Goal: Task Accomplishment & Management: Use online tool/utility

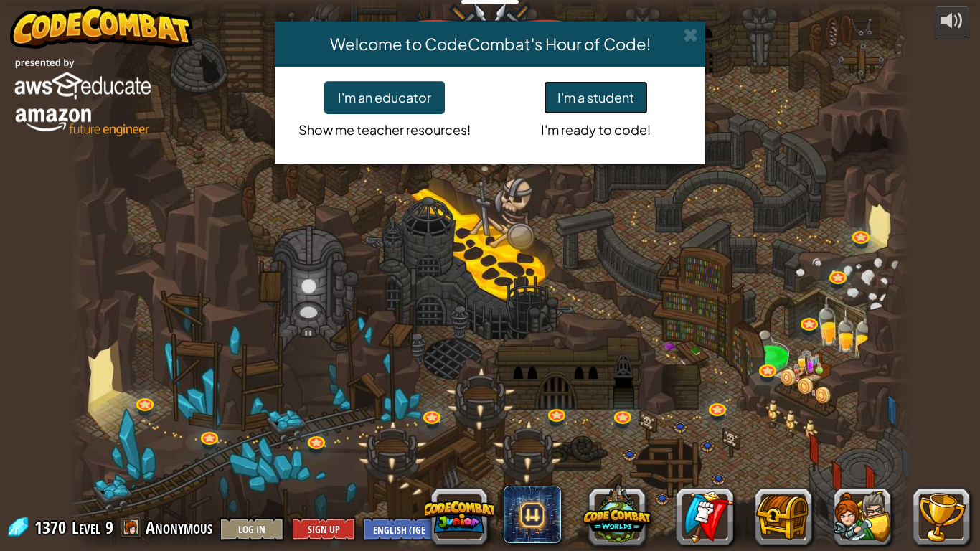
click at [570, 108] on button "I'm a student" at bounding box center [596, 97] width 104 height 33
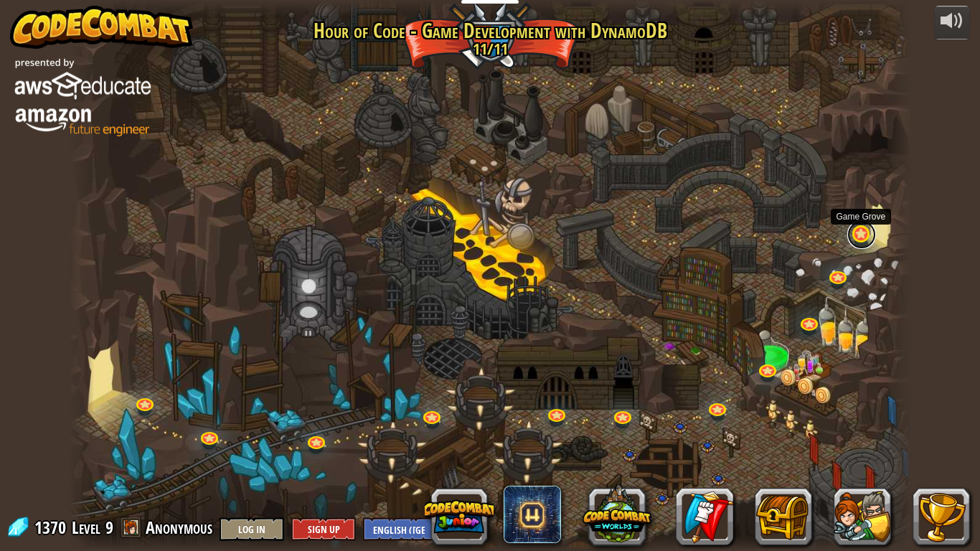
click at [864, 231] on link at bounding box center [862, 234] width 29 height 29
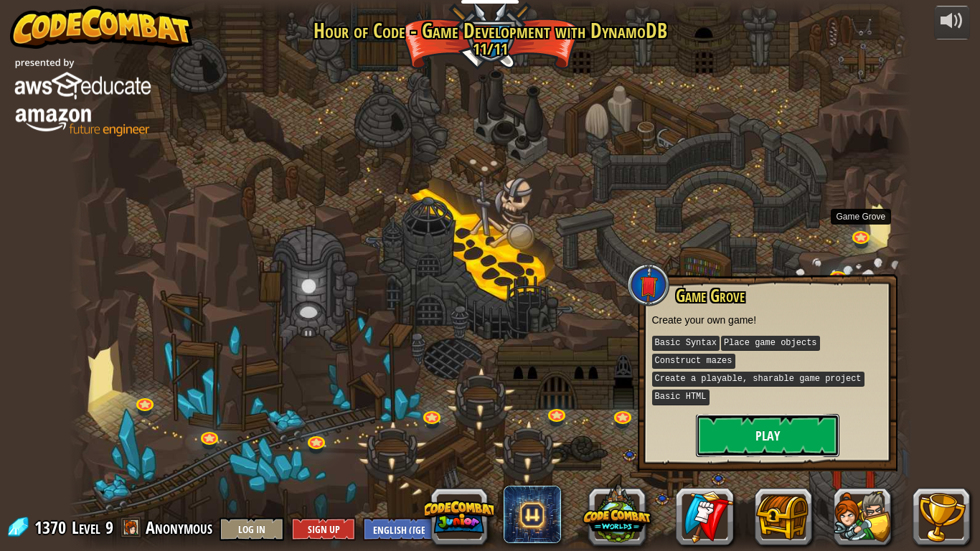
click at [714, 415] on button "Play" at bounding box center [768, 435] width 144 height 43
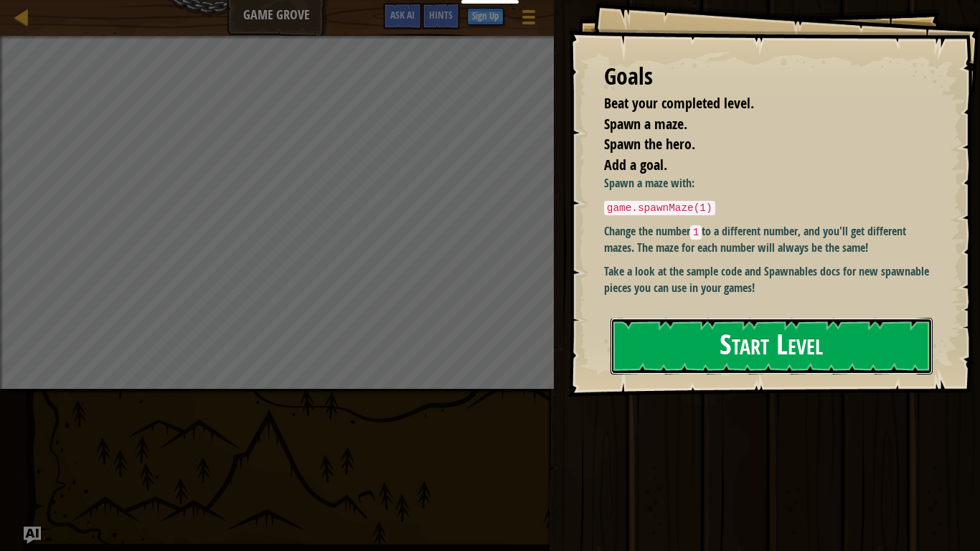
click at [680, 343] on button "Start Level" at bounding box center [772, 346] width 322 height 57
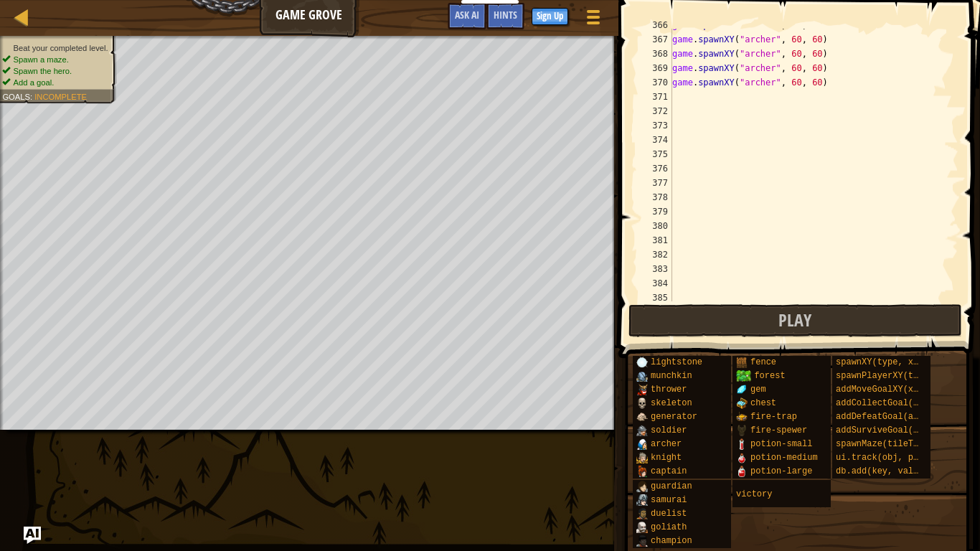
scroll to position [5250, 0]
click at [716, 153] on div "game . spawnXY ( "[PERSON_NAME]" , 60 , 60 ) game . spawnXY ( "[PERSON_NAME]" ,…" at bounding box center [814, 168] width 289 height 301
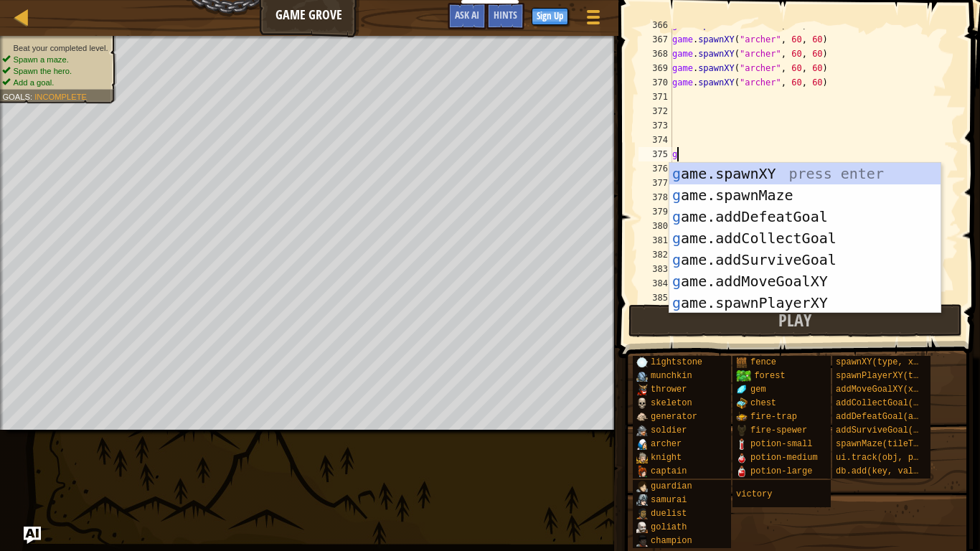
scroll to position [6, 0]
click at [741, 175] on div "g ame.spawnXY press enter g ame.spawnMaze press enter g ame.addDefeatGoal press…" at bounding box center [805, 260] width 271 height 194
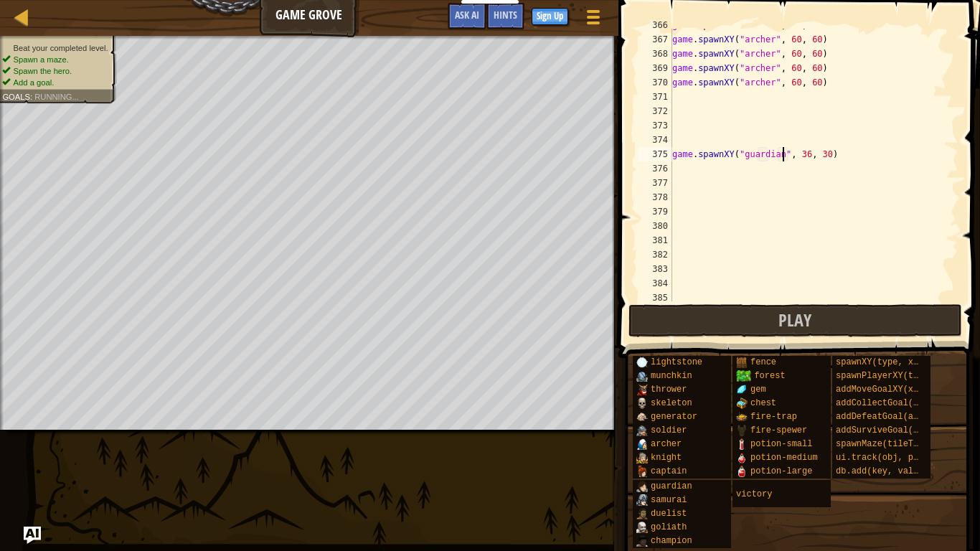
scroll to position [6, 16]
click at [806, 159] on div "game . spawnXY ( "[PERSON_NAME]" , 60 , 60 ) game . spawnXY ( "[PERSON_NAME]" ,…" at bounding box center [814, 168] width 289 height 301
type textarea "game.spawnXY("guardian", 50, 30)"
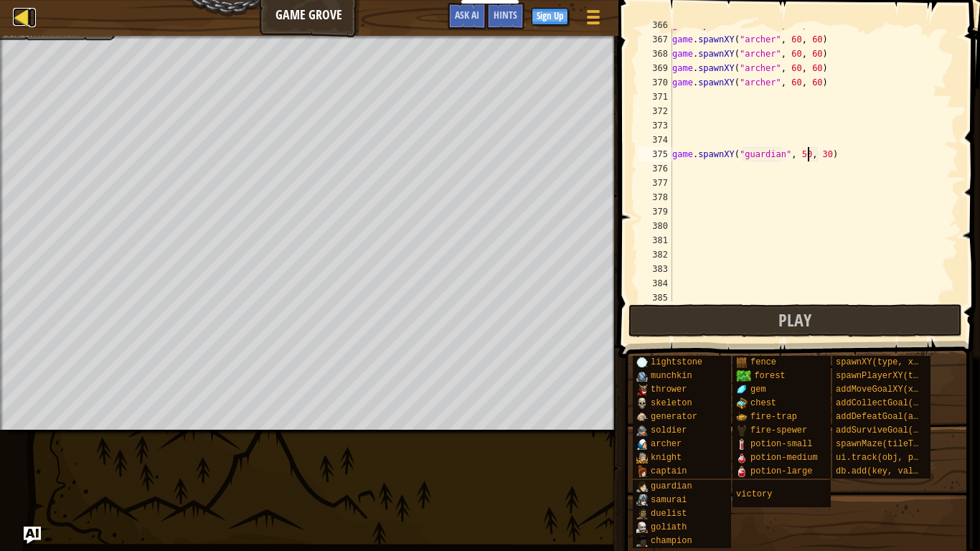
click at [17, 19] on div at bounding box center [22, 17] width 18 height 18
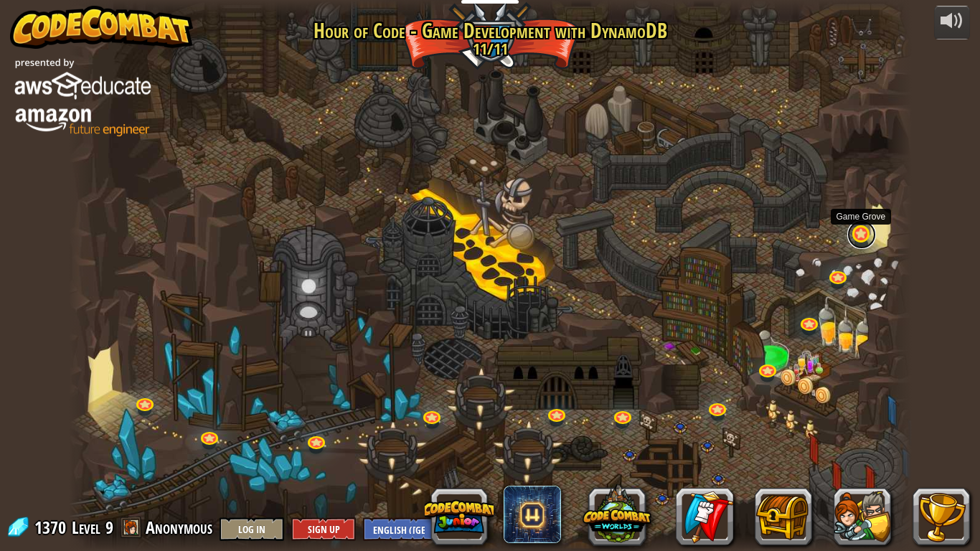
click at [860, 228] on link at bounding box center [862, 234] width 29 height 29
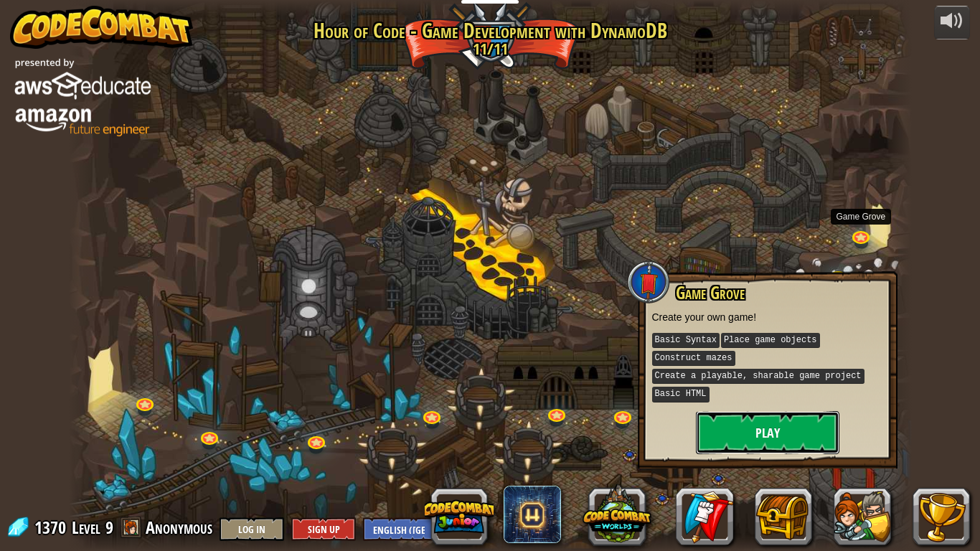
click at [773, 441] on button "Play" at bounding box center [768, 432] width 144 height 43
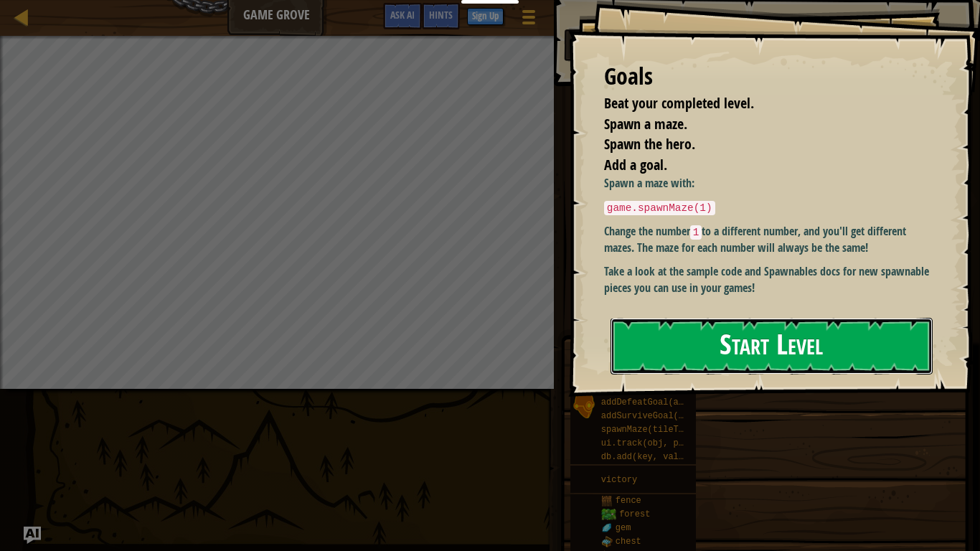
click at [772, 336] on button "Start Level" at bounding box center [772, 346] width 322 height 57
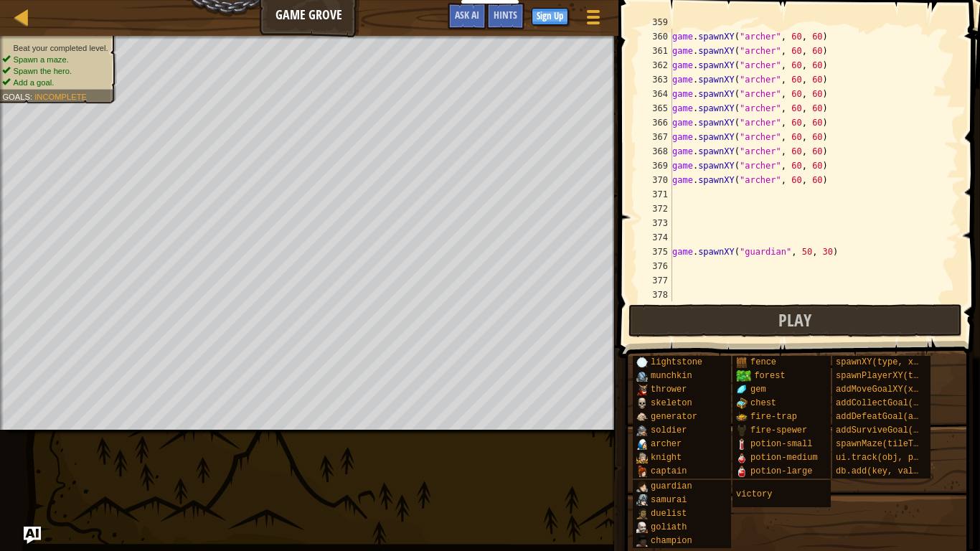
scroll to position [5153, 0]
click at [830, 253] on div "game . spawnXY ( "[PERSON_NAME]" , 60 , 60 ) game . spawnXY ( "[PERSON_NAME]" ,…" at bounding box center [814, 165] width 289 height 301
click at [804, 253] on div "game . spawnXY ( "[PERSON_NAME]" , 60 , 60 ) game . spawnXY ( "[PERSON_NAME]" ,…" at bounding box center [814, 165] width 289 height 301
type textarea "game.spawnXY("guardian", 30, 50)"
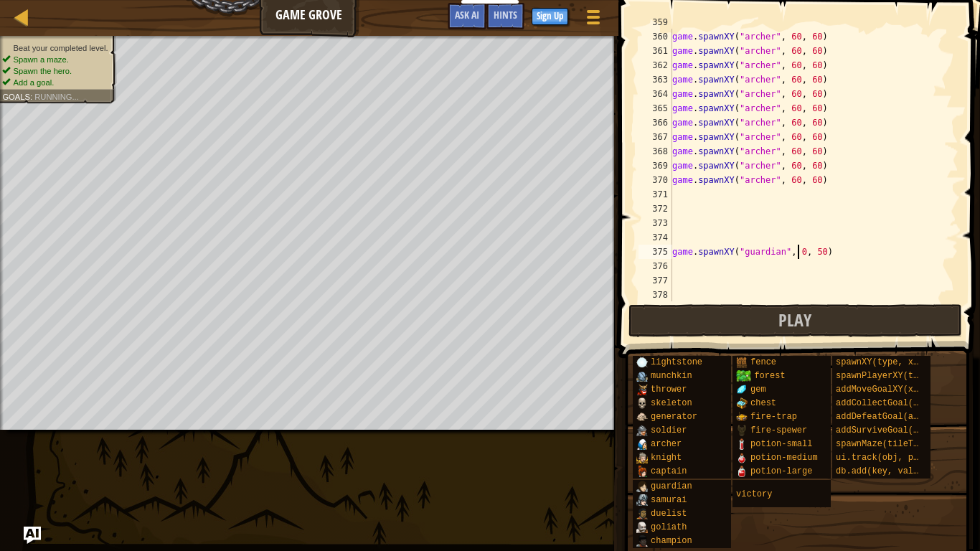
scroll to position [6, 19]
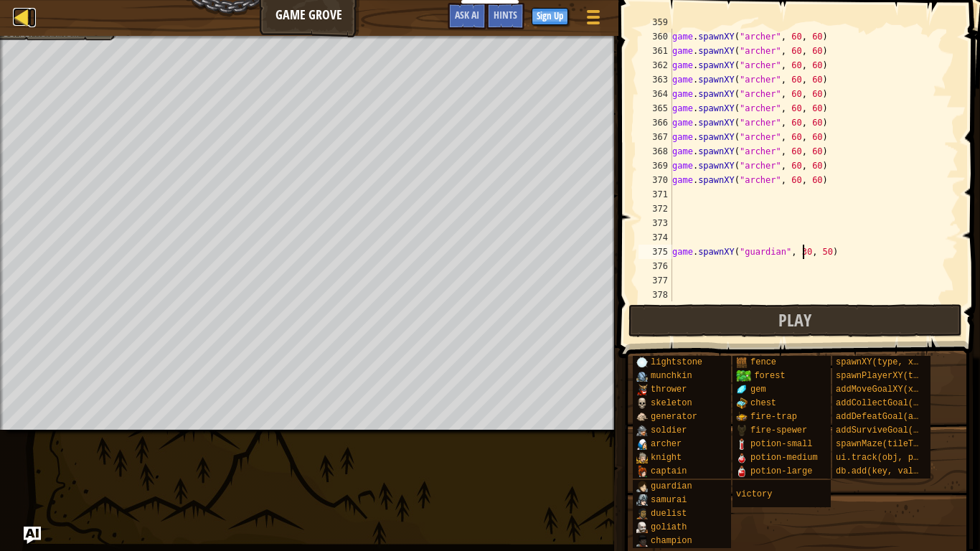
click at [23, 18] on div at bounding box center [22, 17] width 18 height 18
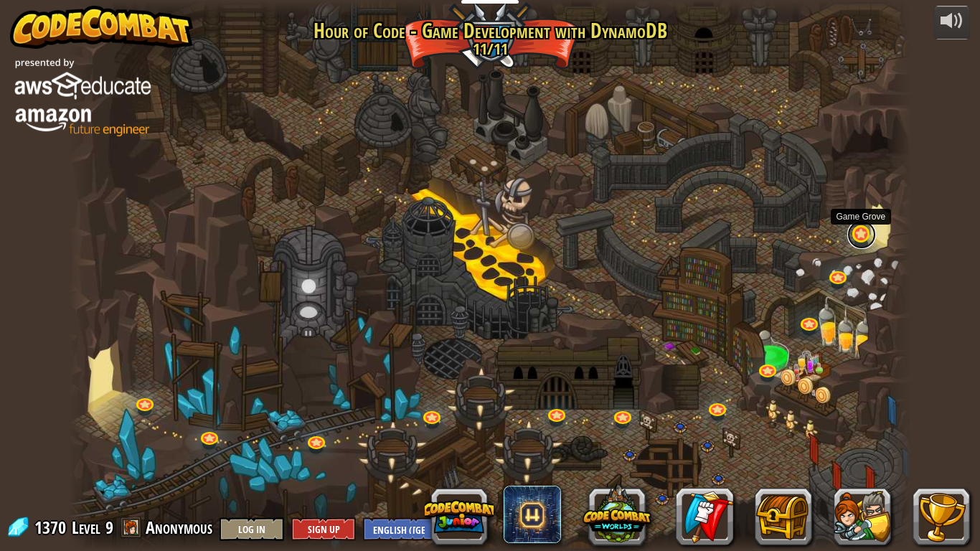
click at [867, 236] on link at bounding box center [862, 234] width 29 height 29
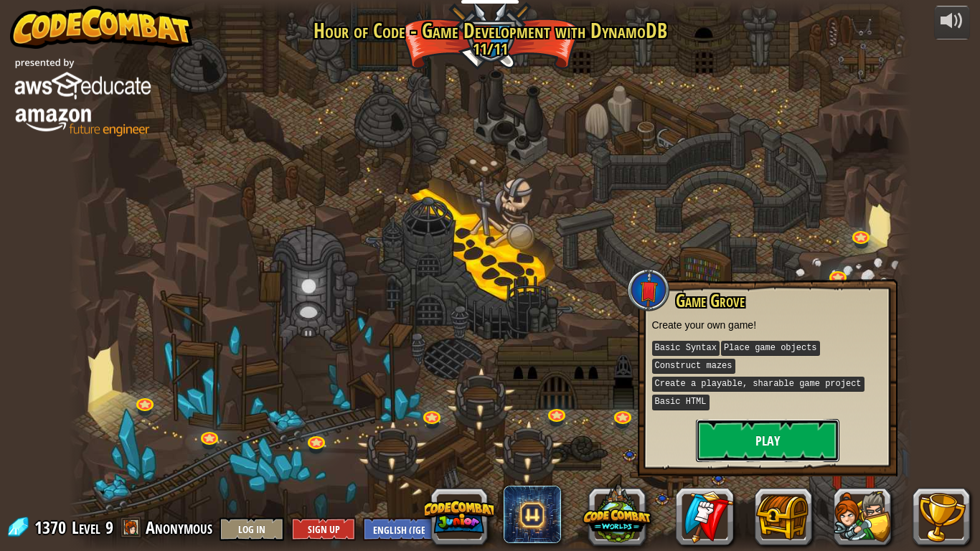
click at [741, 435] on button "Play" at bounding box center [768, 440] width 144 height 43
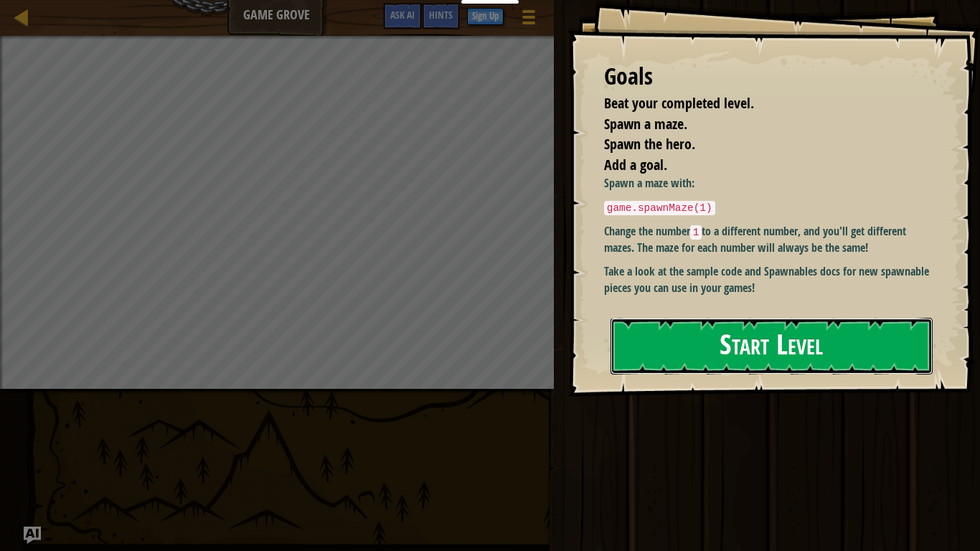
click at [791, 335] on button "Start Level" at bounding box center [772, 346] width 322 height 57
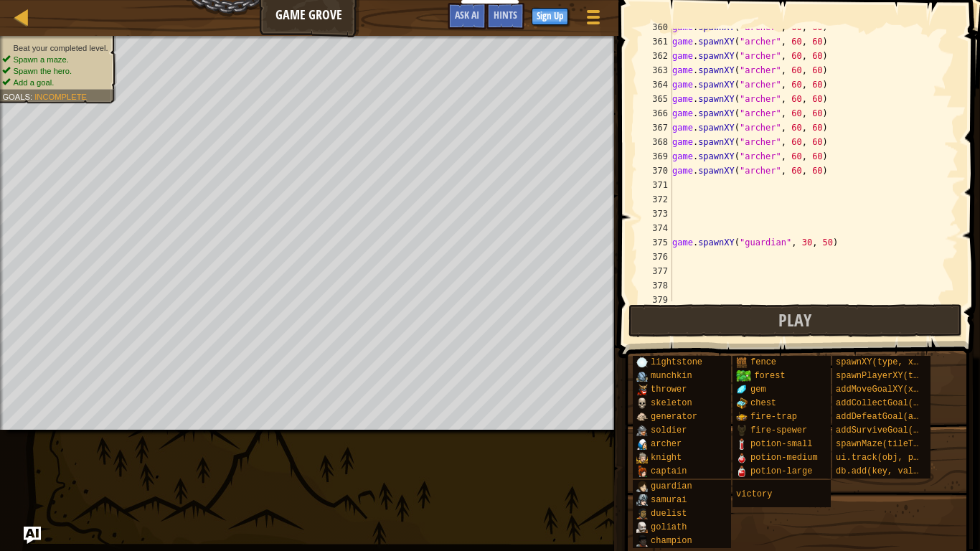
scroll to position [5162, 0]
drag, startPoint x: 844, startPoint y: 245, endPoint x: 654, endPoint y: 240, distance: 190.2
click at [654, 240] on div "360 361 362 363 364 365 366 367 368 369 370 371 372 373 374 375 376 377 378 379…" at bounding box center [797, 165] width 323 height 273
type textarea "game.spawnXY("guardian", 30, 50)"
click at [683, 266] on div "game . spawnXY ( "[PERSON_NAME]" , 60 , 60 ) game . spawnXY ( "[PERSON_NAME]" ,…" at bounding box center [814, 170] width 289 height 301
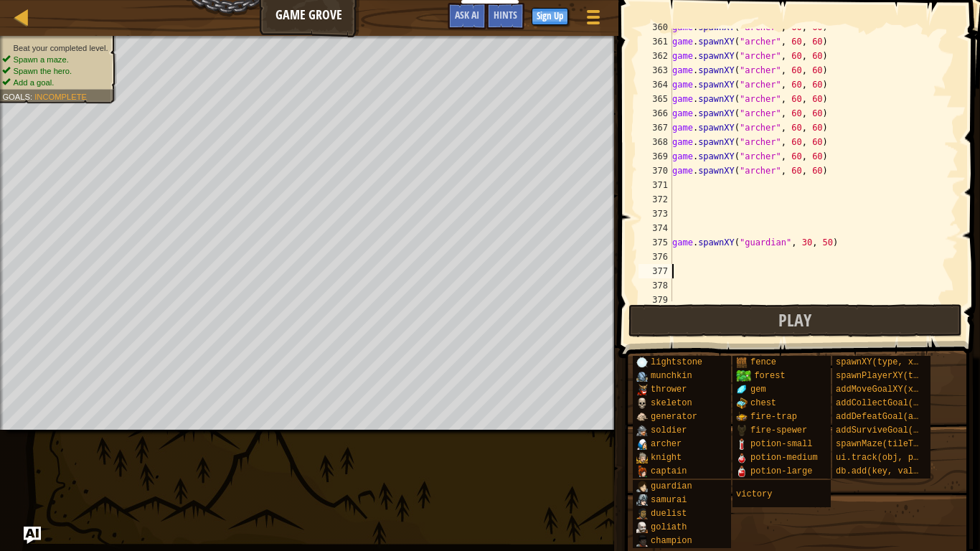
click at [684, 258] on div "game . spawnXY ( "[PERSON_NAME]" , 60 , 60 ) game . spawnXY ( "[PERSON_NAME]" ,…" at bounding box center [814, 170] width 289 height 301
type textarea "game.spawnXY("guardian", 30, 50)"
click at [683, 268] on div "game . spawnXY ( "[PERSON_NAME]" , 60 , 60 ) game . spawnXY ( "[PERSON_NAME]" ,…" at bounding box center [814, 170] width 289 height 301
type textarea "game.spawnXY("guardian", 30, 50)"
click at [683, 284] on div "game . spawnXY ( "[PERSON_NAME]" , 60 , 60 ) game . spawnXY ( "[PERSON_NAME]" ,…" at bounding box center [814, 170] width 289 height 301
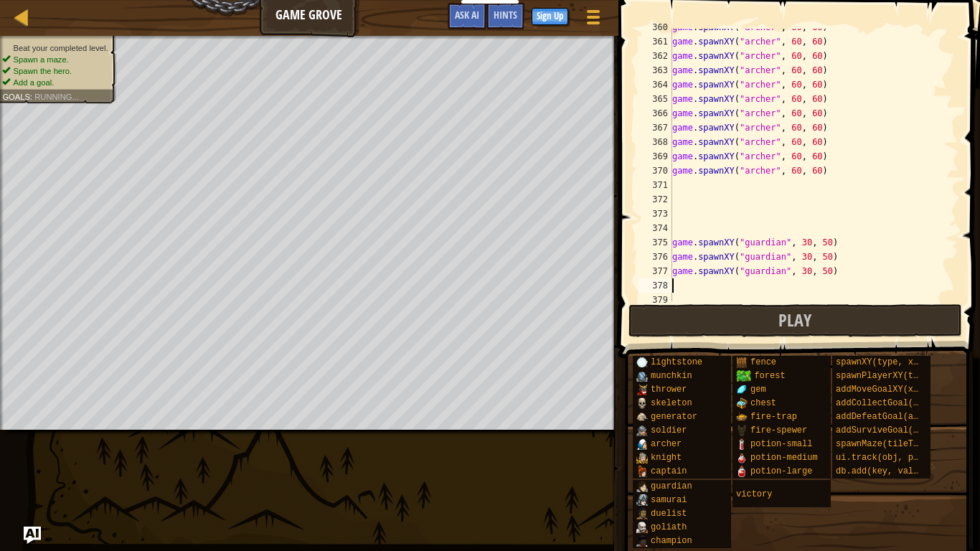
type textarea "game.spawnXY("guardian", 30, 50)"
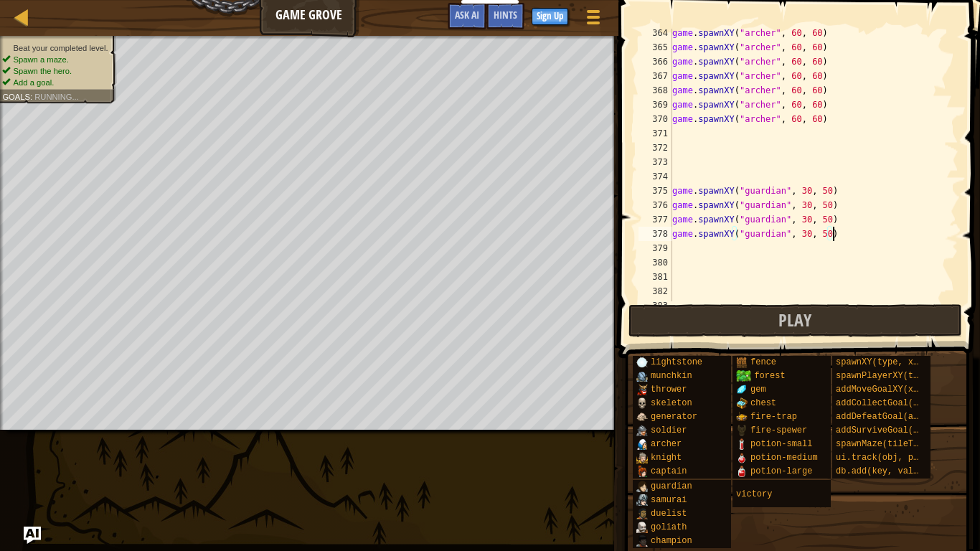
scroll to position [5213, 0]
click at [679, 251] on div "game . spawnXY ( "[PERSON_NAME]" , 60 , 60 ) game . spawnXY ( "[PERSON_NAME]" ,…" at bounding box center [814, 176] width 289 height 301
type textarea "game.spawnXY("guardian", 30, 50)"
click at [683, 264] on div "game . spawnXY ( "[PERSON_NAME]" , 60 , 60 ) game . spawnXY ( "[PERSON_NAME]" ,…" at bounding box center [814, 176] width 289 height 301
type textarea "game.spawnXY("guardian", 30, 50)"
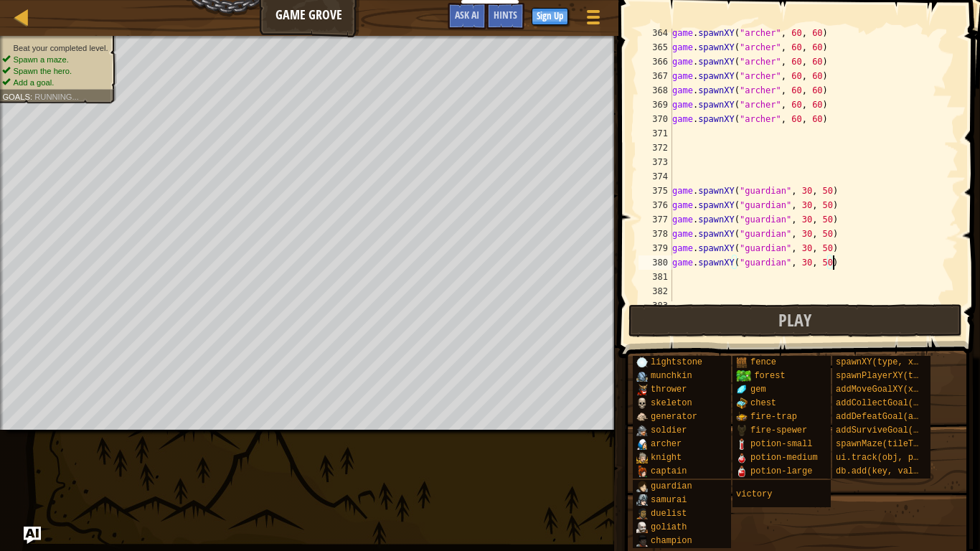
click at [683, 275] on div "game . spawnXY ( "[PERSON_NAME]" , 60 , 60 ) game . spawnXY ( "[PERSON_NAME]" ,…" at bounding box center [814, 176] width 289 height 301
type textarea "game.spawnXY("guardian", 30, 50)"
click at [683, 290] on div "game . spawnXY ( "[PERSON_NAME]" , 60 , 60 ) game . spawnXY ( "[PERSON_NAME]" ,…" at bounding box center [814, 176] width 289 height 301
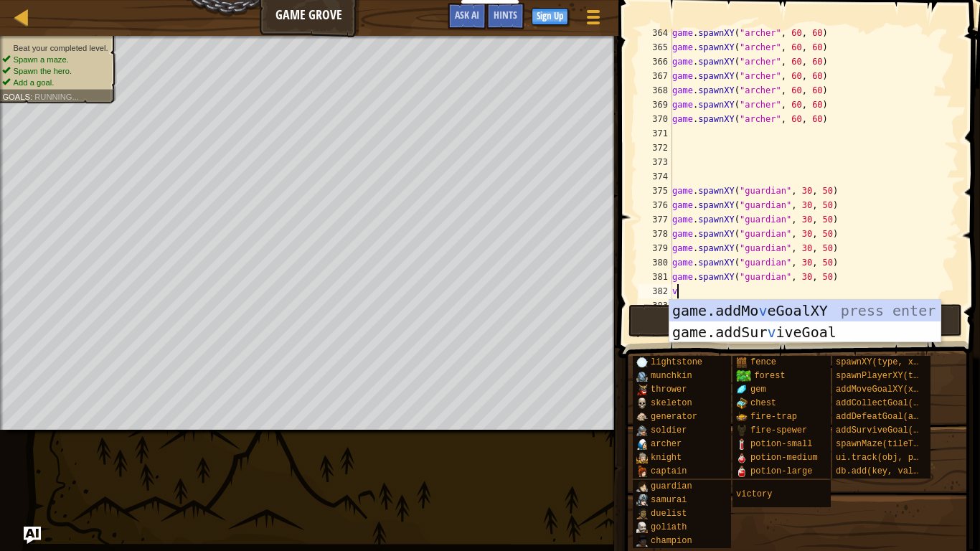
type textarea "v"
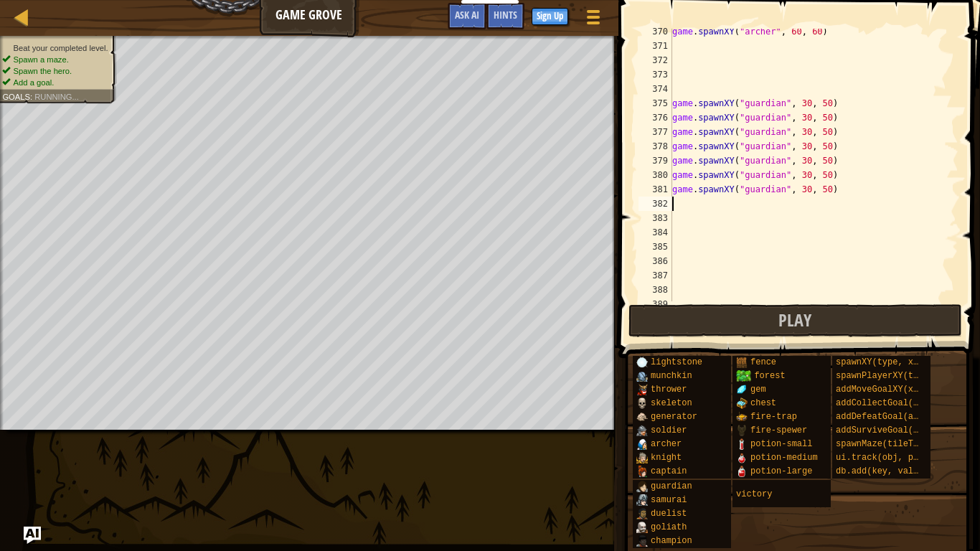
scroll to position [5303, 0]
click at [686, 206] on div "game . spawnXY ( "[PERSON_NAME]" , 60 , 60 ) game . spawnXY ( "guardian" , 30 ,…" at bounding box center [814, 172] width 289 height 301
type textarea "game.spawnXY("guardian", 30, 50)"
click at [690, 215] on div "game . spawnXY ( "[PERSON_NAME]" , 60 , 60 ) game . spawnXY ( "guardian" , 30 ,…" at bounding box center [814, 172] width 289 height 301
type textarea "game.spawnXY("guardian", 30, 50)"
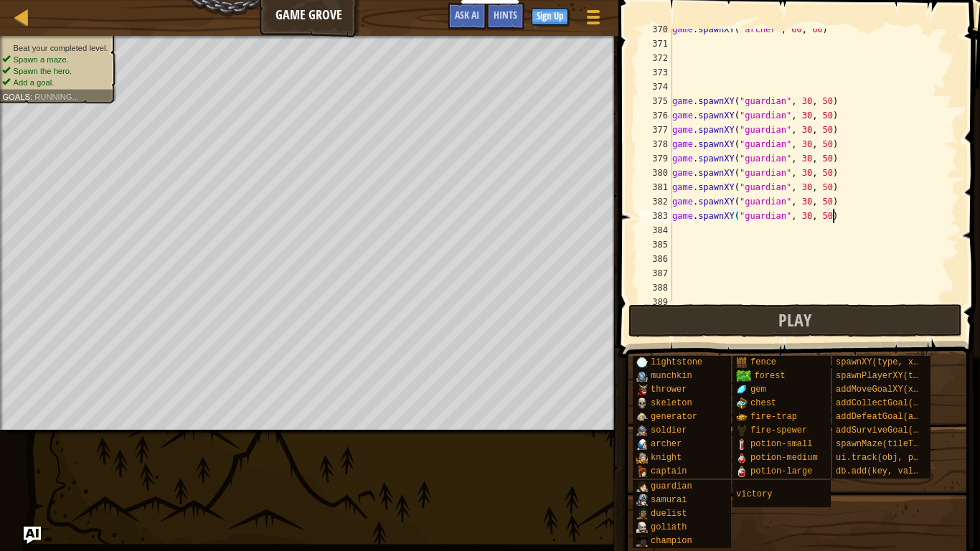
click at [691, 230] on div "game . spawnXY ( "[PERSON_NAME]" , 60 , 60 ) game . spawnXY ( "guardian" , 30 ,…" at bounding box center [814, 172] width 289 height 301
type textarea "game.spawnXY("guardian", 30, 50)"
click at [693, 241] on div "game . spawnXY ( "[PERSON_NAME]" , 60 , 60 ) game . spawnXY ( "guardian" , 30 ,…" at bounding box center [814, 172] width 289 height 301
type textarea "game.spawnXY("guardian", 30, 50)"
click at [694, 258] on div "game . spawnXY ( "[PERSON_NAME]" , 60 , 60 ) game . spawnXY ( "guardian" , 30 ,…" at bounding box center [814, 172] width 289 height 301
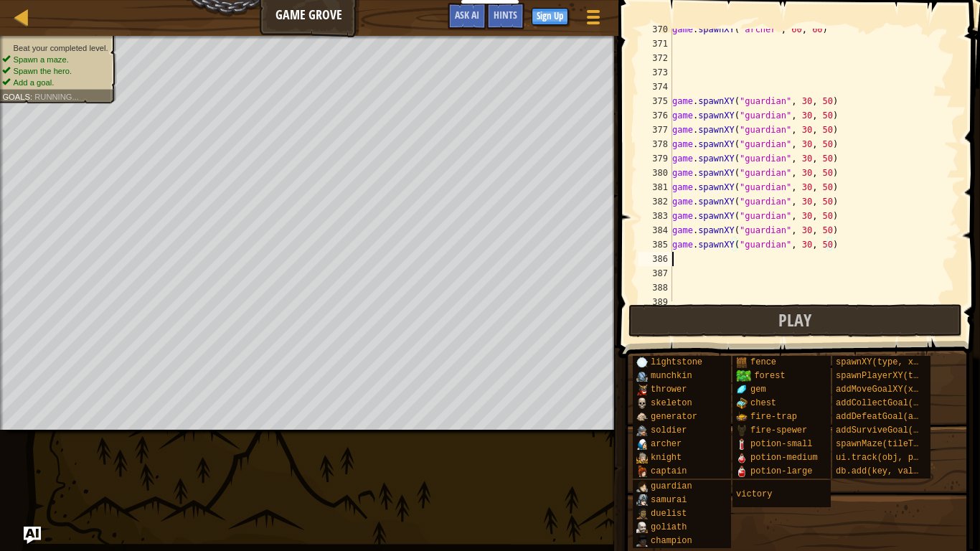
type textarea "game.spawnXY("guardian", 30, 50)"
click at [690, 272] on div "game . spawnXY ( "[PERSON_NAME]" , 60 , 60 ) game . spawnXY ( "guardian" , 30 ,…" at bounding box center [814, 172] width 289 height 301
type textarea "game.spawnXY("guardian", 30, 50)"
click at [688, 283] on div "game . spawnXY ( "[PERSON_NAME]" , 60 , 60 ) game . spawnXY ( "guardian" , 30 ,…" at bounding box center [814, 172] width 289 height 301
type textarea "game.spawnXY("guardian", 30, 50)"
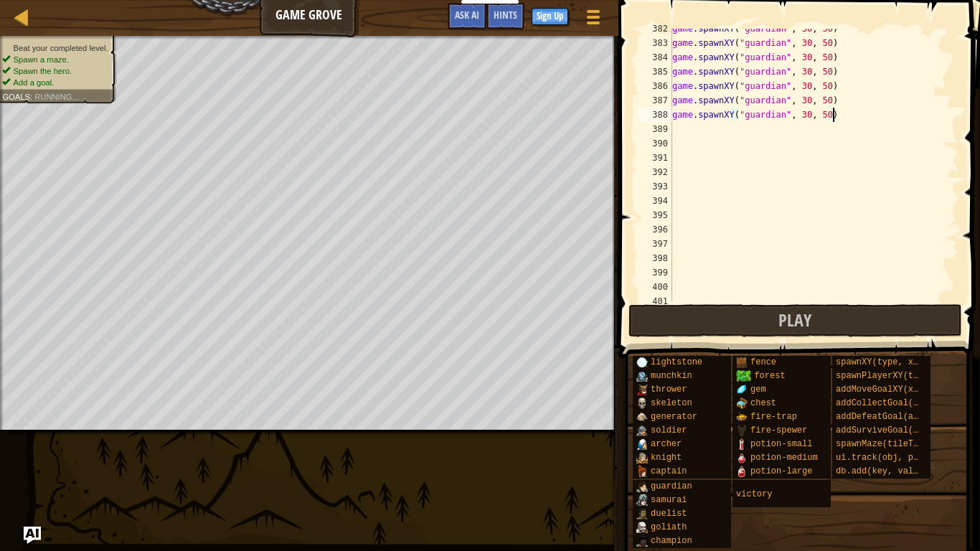
scroll to position [5477, 0]
click at [699, 128] on div "game . spawnXY ( "guardian" , 30 , 50 ) game . spawnXY ( "guardian" , 30 , 50 )…" at bounding box center [814, 170] width 289 height 301
type textarea "game.spawnXY("guardian", 30, 50)"
click at [696, 139] on div "game . spawnXY ( "guardian" , 30 , 50 ) game . spawnXY ( "guardian" , 30 , 50 )…" at bounding box center [814, 170] width 289 height 301
type textarea "game.spawnXY("guardian", 30, 50)"
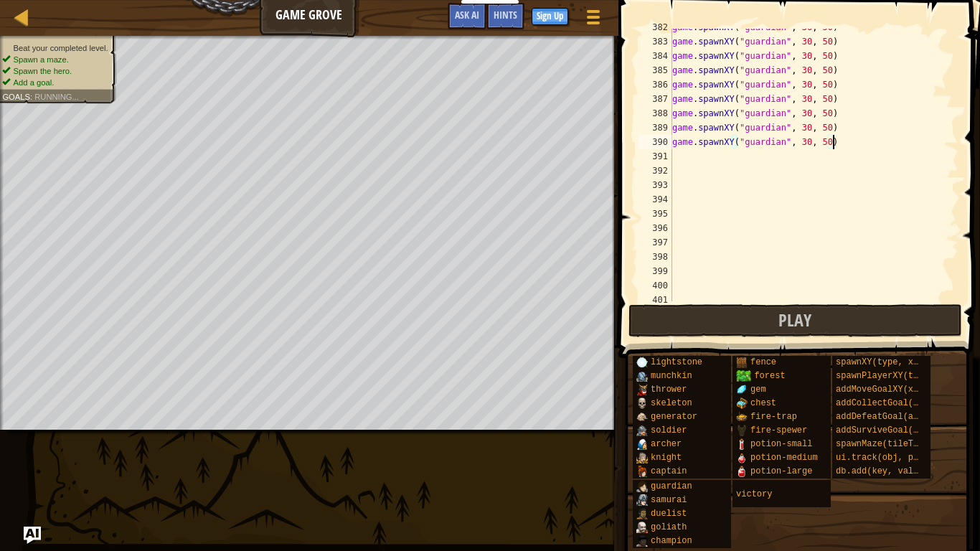
click at [695, 155] on div "game . spawnXY ( "guardian" , 30 , 50 ) game . spawnXY ( "guardian" , 30 , 50 )…" at bounding box center [814, 170] width 289 height 301
type textarea "game.spawnXY("guardian", 30, 50)"
click at [695, 163] on div "game . spawnXY ( "guardian" , 30 , 50 ) game . spawnXY ( "guardian" , 30 , 50 )…" at bounding box center [814, 170] width 289 height 301
click at [695, 169] on div "game . spawnXY ( "guardian" , 30 , 50 ) game . spawnXY ( "guardian" , 30 , 50 )…" at bounding box center [814, 170] width 289 height 301
type textarea "game.spawnXY("guardian", 30, 50)"
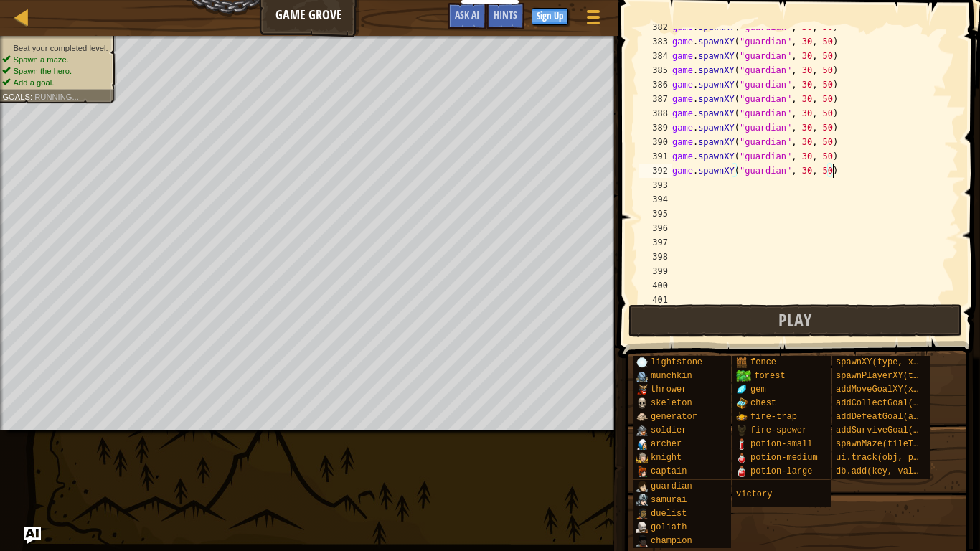
click at [695, 184] on div "game . spawnXY ( "guardian" , 30 , 50 ) game . spawnXY ( "guardian" , 30 , 50 )…" at bounding box center [814, 170] width 289 height 301
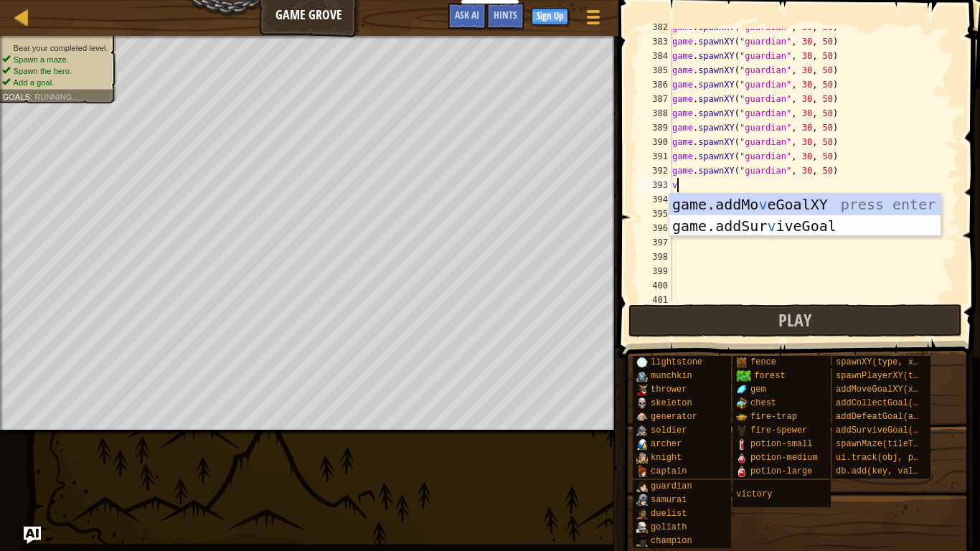
type textarea "v"
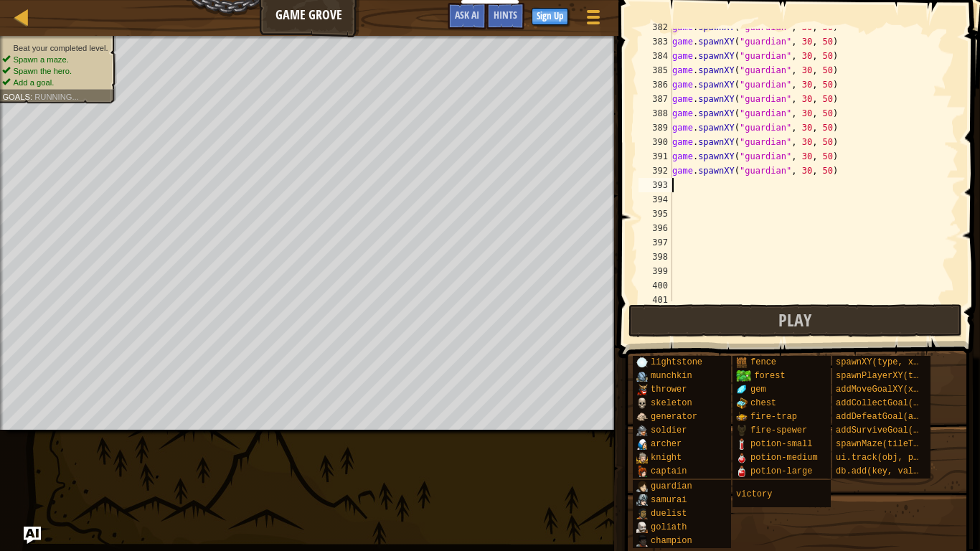
paste textarea "game.spawnXY("guardian", 30, 50)"
type textarea "game.spawnXY("guardian", 30, 50)"
click at [685, 197] on div "game . spawnXY ( "guardian" , 30 , 50 ) game . spawnXY ( "guardian" , 30 , 50 )…" at bounding box center [814, 170] width 289 height 301
paste textarea "game.spawnXY("guardian", 30, 50)"
type textarea "game.spawnXY("guardian", 30, 50)"
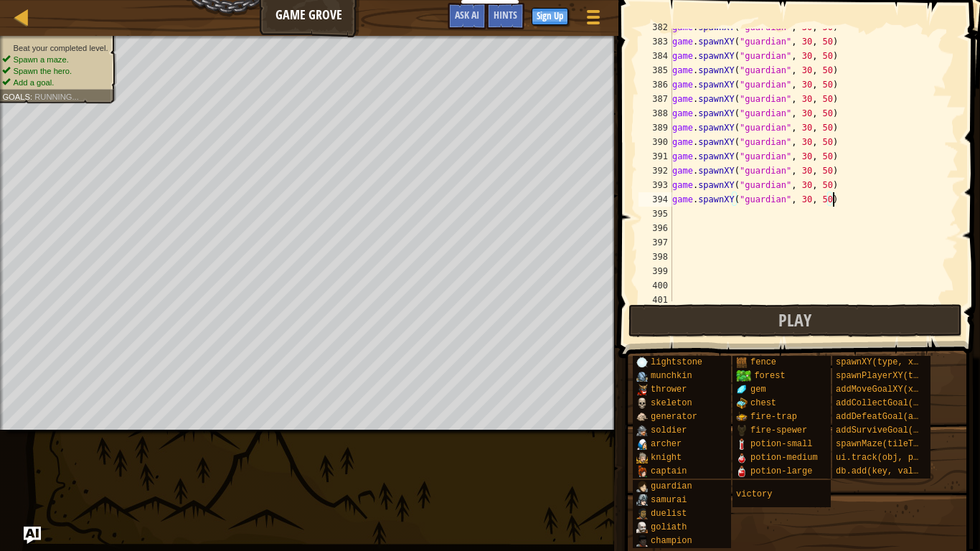
scroll to position [6, 22]
click at [681, 220] on div "game . spawnXY ( "guardian" , 30 , 50 ) game . spawnXY ( "guardian" , 30 , 50 )…" at bounding box center [814, 170] width 289 height 301
paste textarea "game.spawnXY("guardian", 30, 50)"
type textarea "game.spawnXY("guardian", 30, 50)"
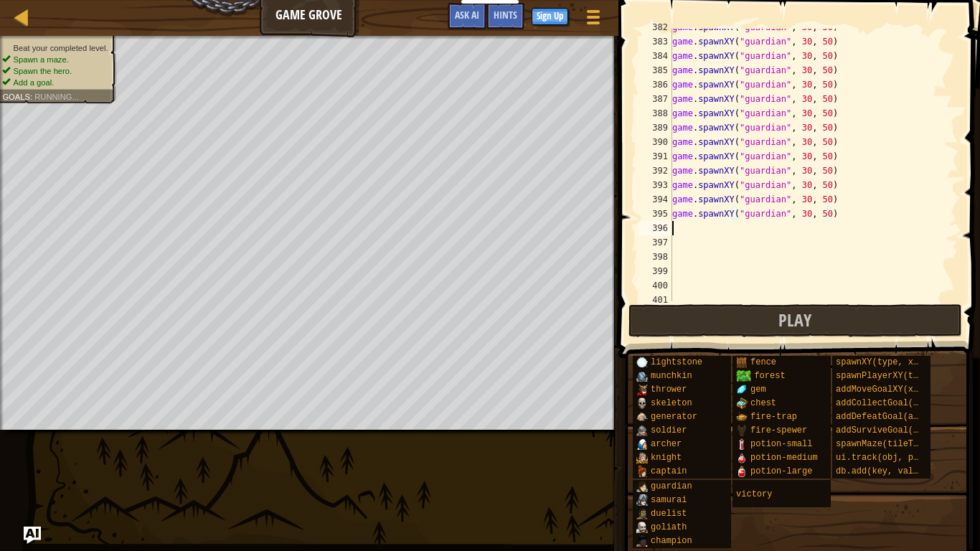
click at [686, 228] on div "game . spawnXY ( "guardian" , 30 , 50 ) game . spawnXY ( "guardian" , 30 , 50 )…" at bounding box center [814, 170] width 289 height 301
paste textarea "game.spawnXY("guardian", 30, 50)"
type textarea "game.spawnXY("guardian", 30, 50)"
click at [690, 245] on div "game . spawnXY ( "guardian" , 30 , 50 ) game . spawnXY ( "guardian" , 30 , 50 )…" at bounding box center [814, 170] width 289 height 301
paste textarea "game.spawnXY("guardian", 30, 50)"
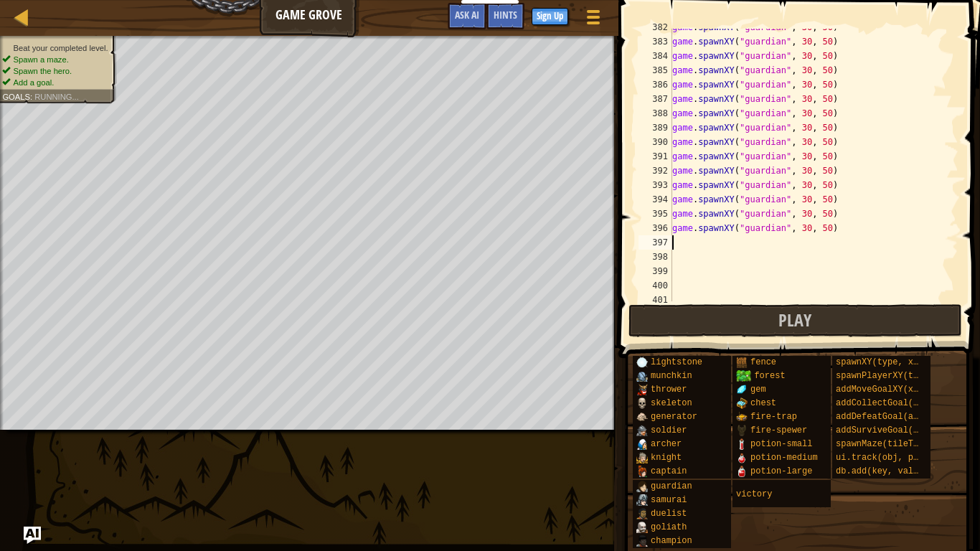
type textarea "game.spawnXY("guardian", 30, 50)"
click at [693, 261] on div "game . spawnXY ( "guardian" , 30 , 50 ) game . spawnXY ( "guardian" , 30 , 50 )…" at bounding box center [814, 170] width 289 height 301
paste textarea "game.spawnXY("guardian", 30, 50)"
type textarea "game.spawnXY("guardian", 30, 50)"
click at [695, 273] on div "game . spawnXY ( "guardian" , 30 , 50 ) game . spawnXY ( "guardian" , 30 , 50 )…" at bounding box center [814, 170] width 289 height 301
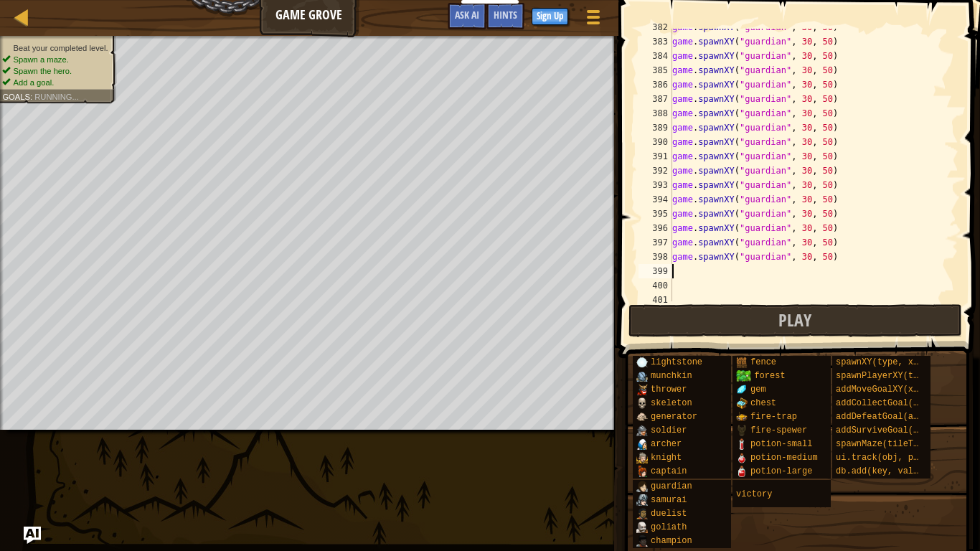
type textarea "v"
paste textarea "game.spawnXY("guardian", 30, 50)"
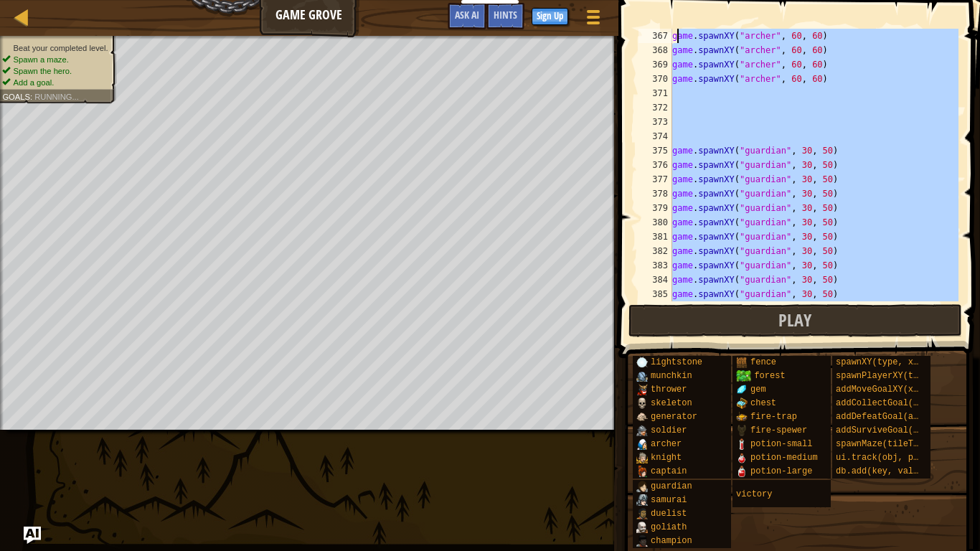
scroll to position [5253, 0]
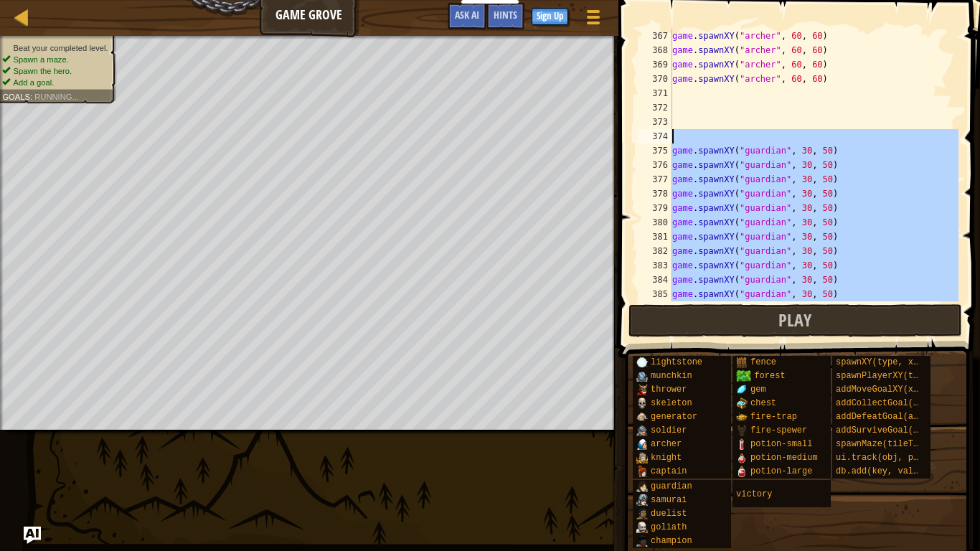
drag, startPoint x: 840, startPoint y: 249, endPoint x: 674, endPoint y: 141, distance: 198.3
click at [674, 141] on div "game . spawnXY ( "[PERSON_NAME]" , 60 , 60 ) game . spawnXY ( "[PERSON_NAME]" ,…" at bounding box center [814, 179] width 289 height 301
type textarea "game.spawnXY("guardian", 30, 50)"
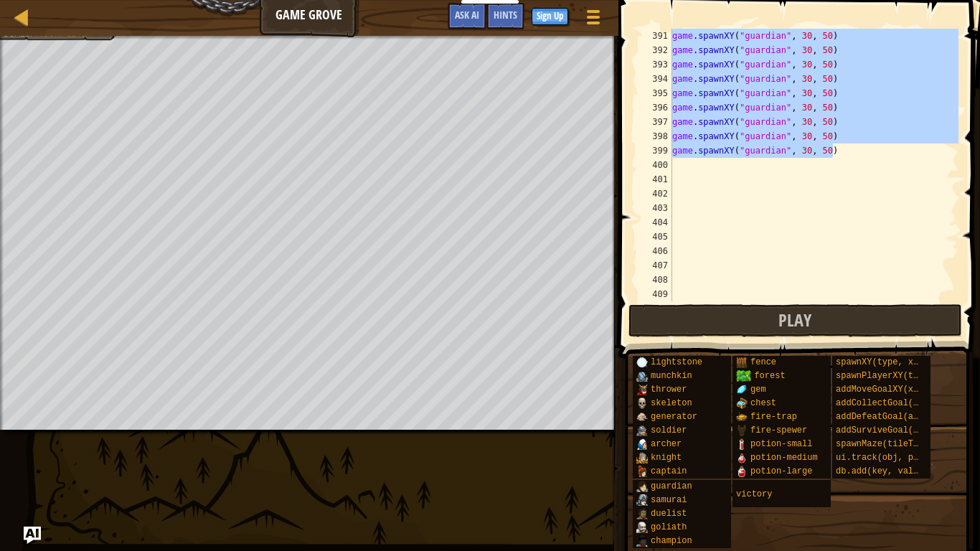
scroll to position [5598, 0]
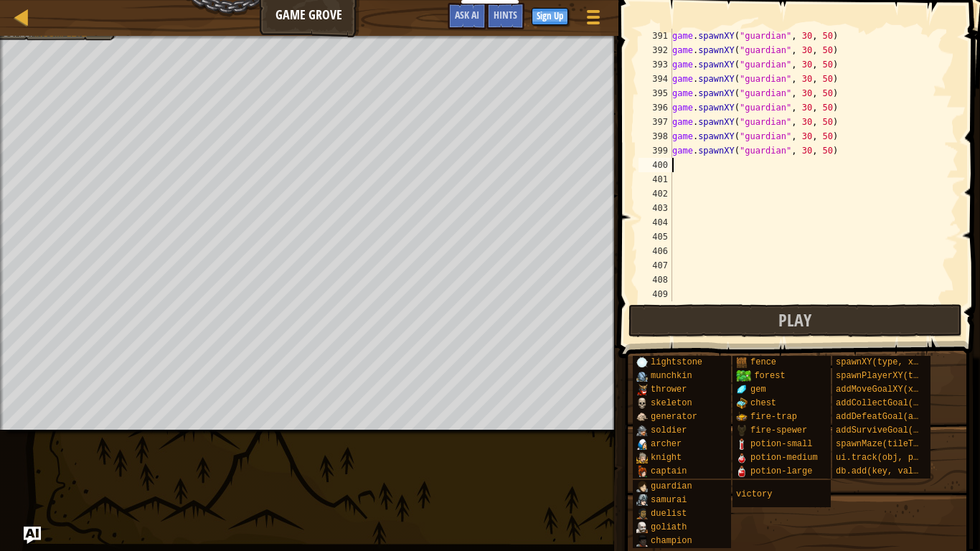
click at [685, 171] on div "game . spawnXY ( "guardian" , 30 , 50 ) game . spawnXY ( "guardian" , 30 , 50 )…" at bounding box center [814, 179] width 289 height 301
paste textarea "game.spawnXY("guardian", 30, 50)"
type textarea "game.spawnXY("guardian", 30, 50)"
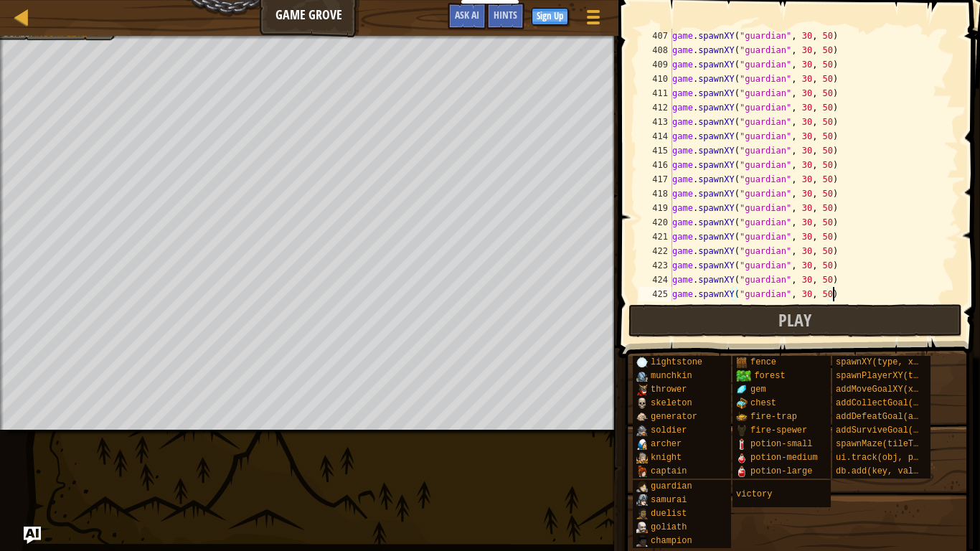
scroll to position [5828, 0]
click at [22, 18] on div at bounding box center [22, 17] width 18 height 18
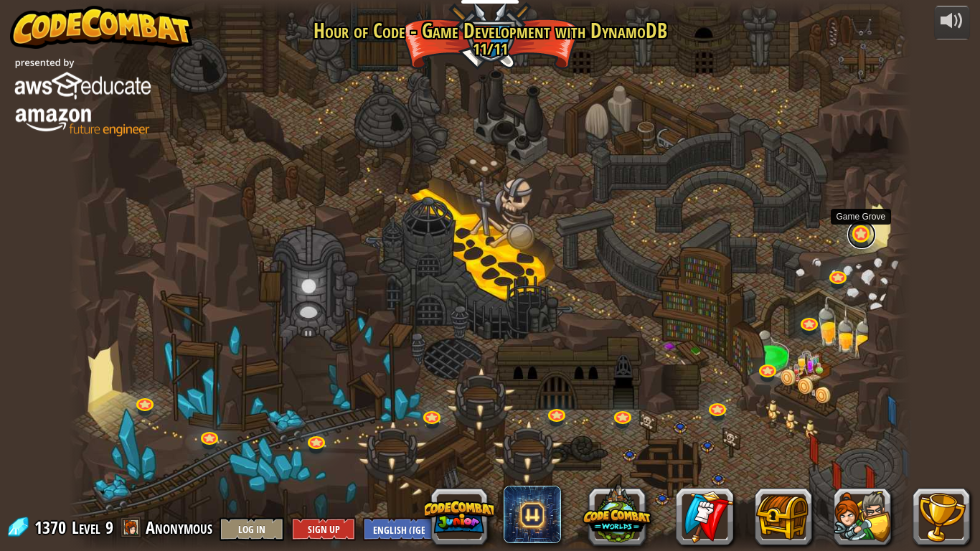
click at [850, 237] on link at bounding box center [862, 234] width 29 height 29
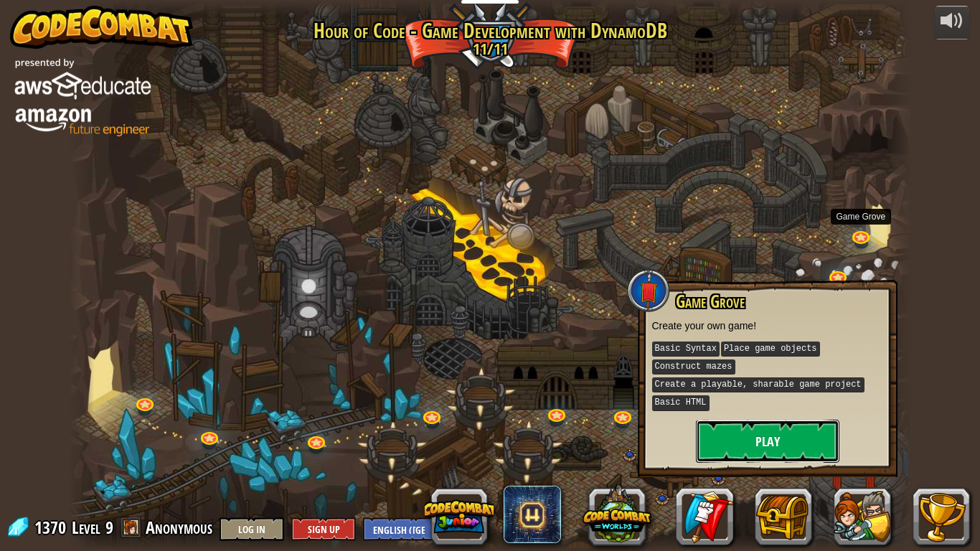
click at [809, 428] on button "Play" at bounding box center [768, 441] width 144 height 43
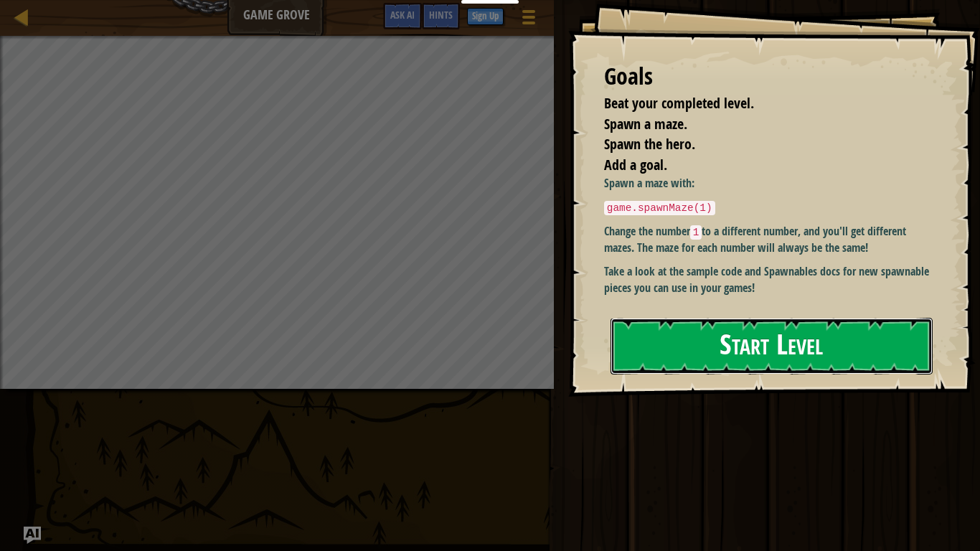
click at [795, 370] on button "Start Level" at bounding box center [772, 346] width 322 height 57
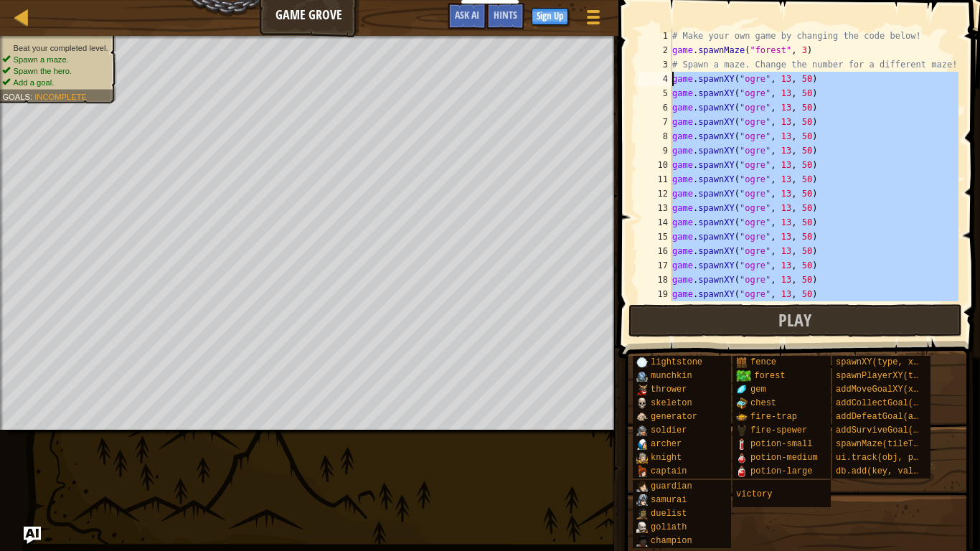
drag, startPoint x: 816, startPoint y: 131, endPoint x: 672, endPoint y: 78, distance: 153.0
click at [672, 78] on div "# Make your own game by changing the code below! game . spawnMaze ( "forest" , …" at bounding box center [814, 179] width 289 height 301
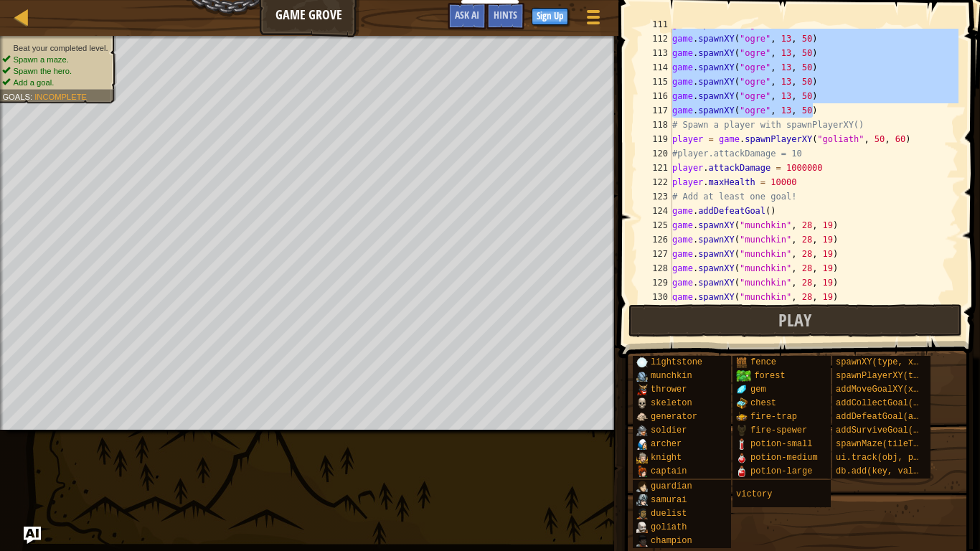
scroll to position [1590, 0]
click at [840, 111] on div "game . spawnXY ( "ogre" , 13 , 50 ) game . spawnXY ( "ogre" , 13 , 50 ) game . …" at bounding box center [814, 165] width 289 height 273
type textarea "game.spawnXY("ogre", 13, 50)"
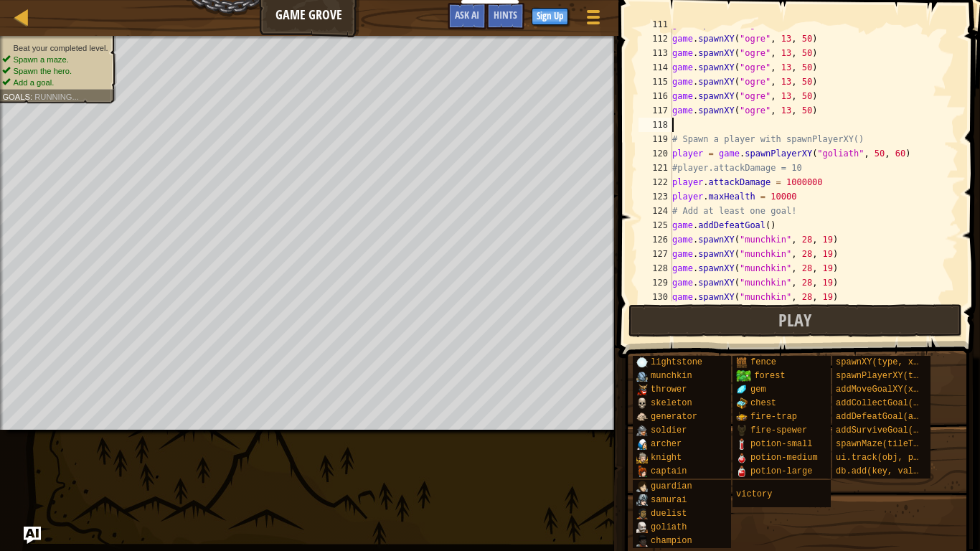
paste textarea "game.spawnXY("ogre", 13, 50)"
type textarea "game.spawnXY("ogre", 13, 50)"
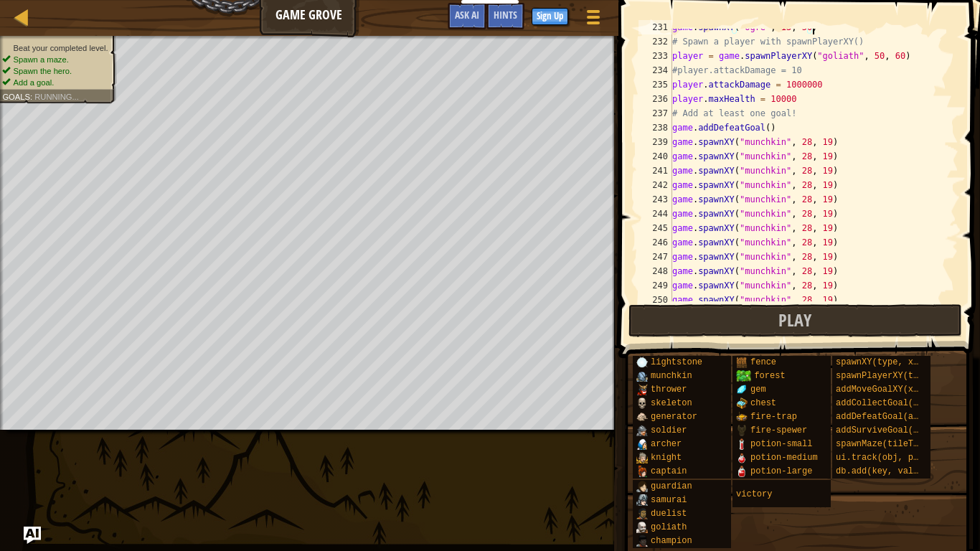
scroll to position [3314, 0]
click at [14, 15] on div at bounding box center [22, 17] width 18 height 18
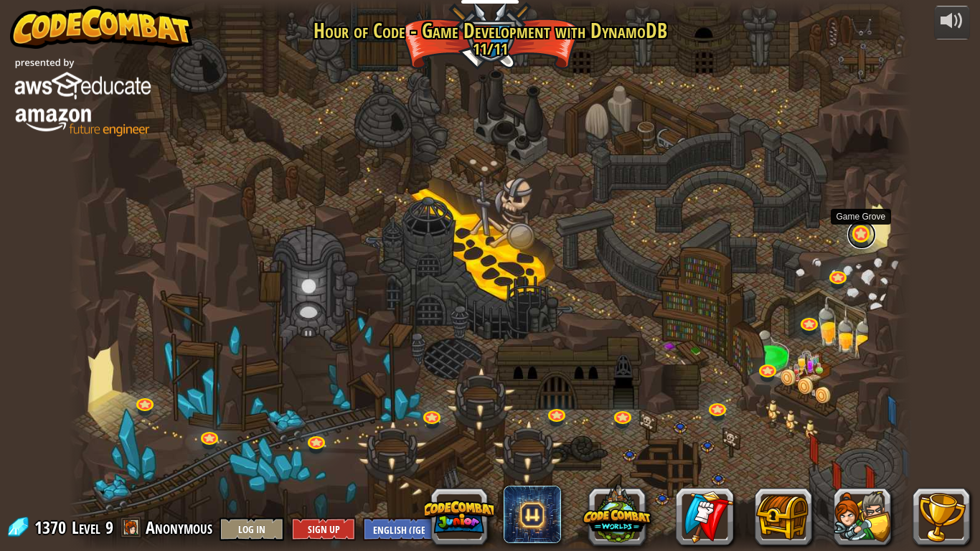
click at [860, 238] on link at bounding box center [862, 234] width 29 height 29
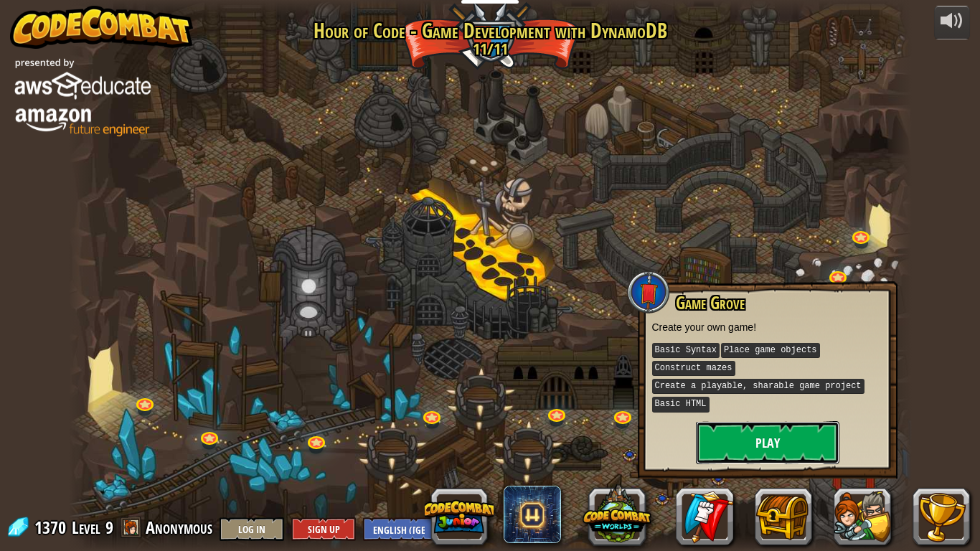
click at [761, 439] on button "Play" at bounding box center [768, 442] width 144 height 43
